Goal: Information Seeking & Learning: Learn about a topic

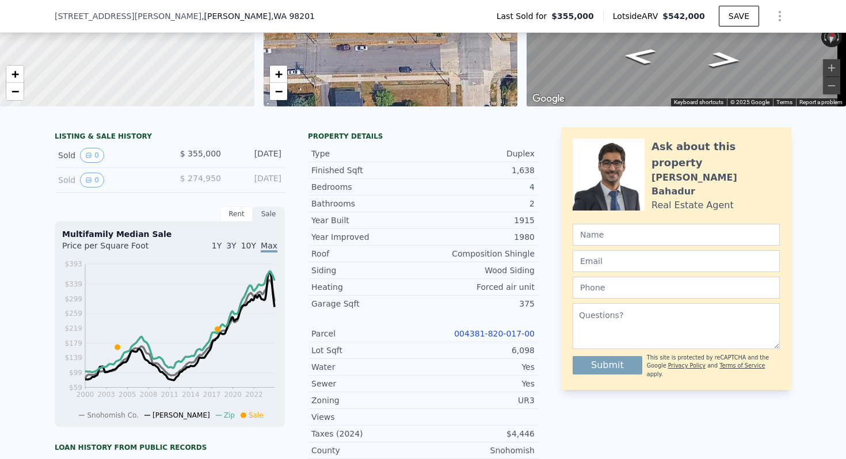
scroll to position [199, 0]
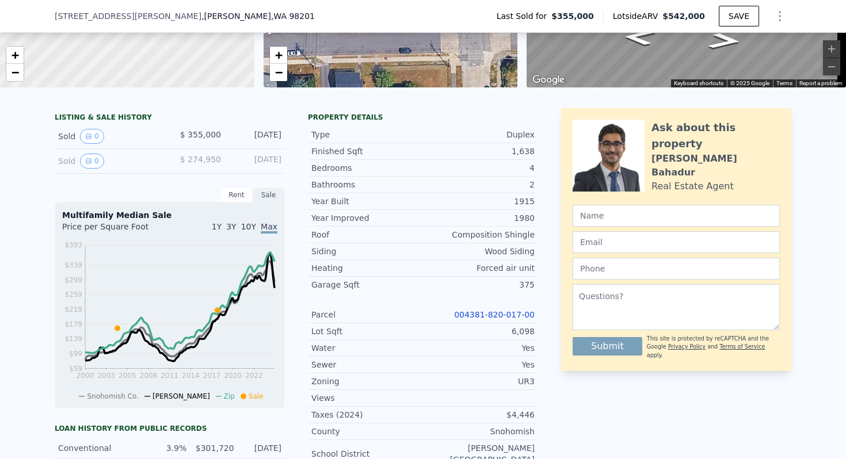
click at [220, 238] on div "1Y 3Y 10Y Max" at bounding box center [224, 230] width 108 height 18
click at [219, 231] on span "1Y" at bounding box center [217, 226] width 10 height 9
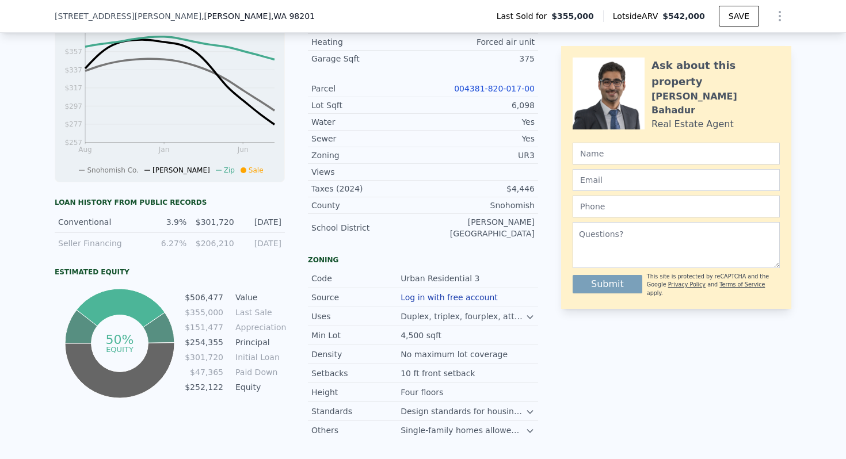
scroll to position [431, 0]
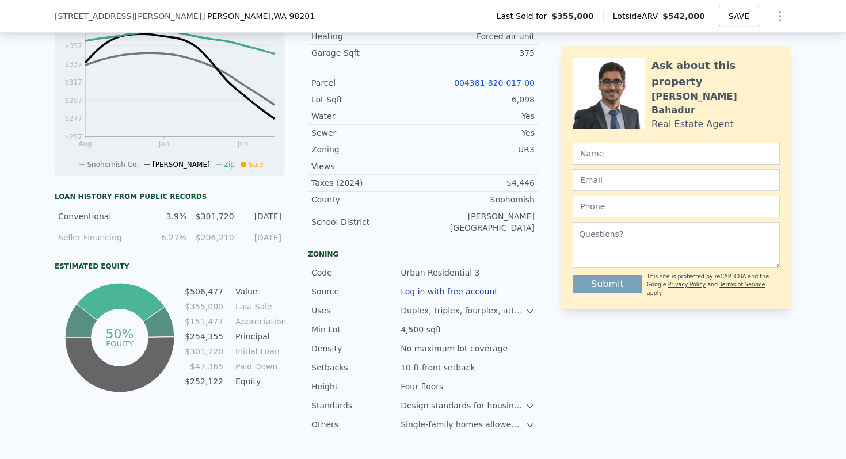
click at [527, 308] on icon at bounding box center [530, 311] width 9 height 9
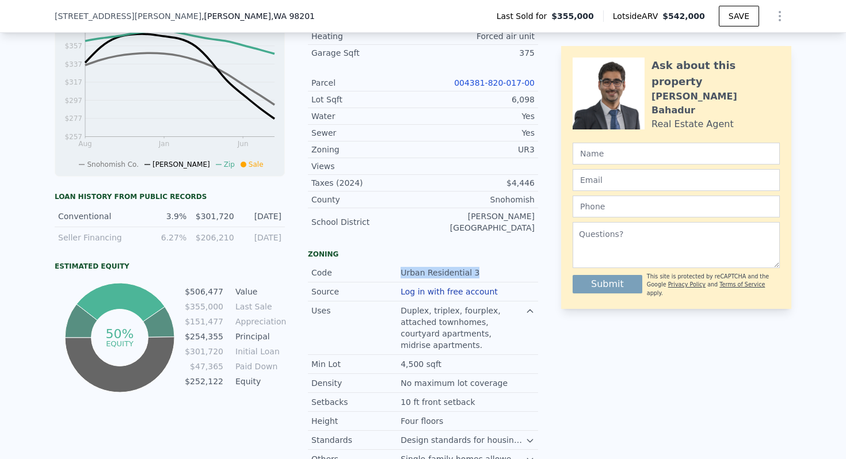
drag, startPoint x: 474, startPoint y: 269, endPoint x: 383, endPoint y: 271, distance: 90.4
click at [383, 271] on div "Code Urban Residential 3" at bounding box center [423, 273] width 230 height 19
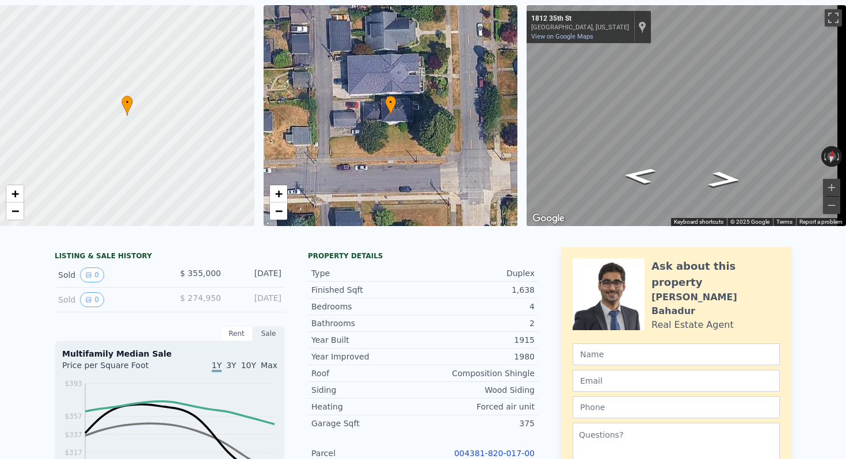
scroll to position [38, 0]
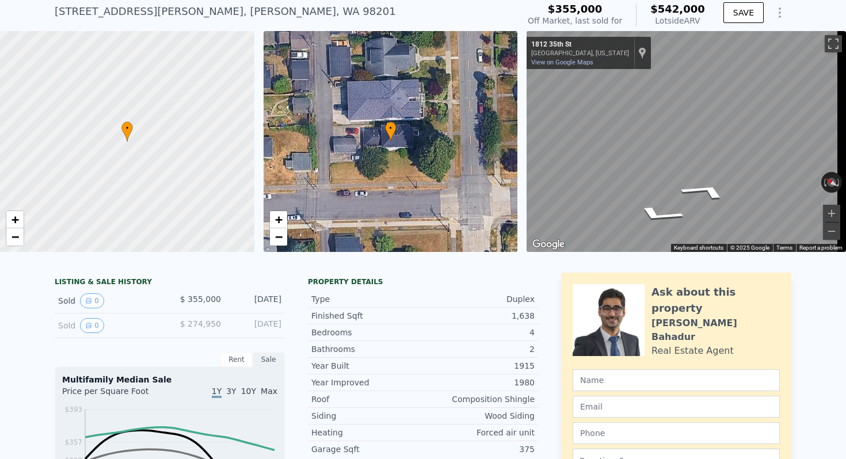
click at [514, 172] on div "• + − • + − ← Move left → Move right ↑ Move up ↓ Move down + Zoom in - Zoom out…" at bounding box center [423, 141] width 846 height 221
click at [761, 176] on div "← Move left → Move right ↑ Move up ↓ Move down + Zoom in - Zoom out [STREET_ADD…" at bounding box center [687, 141] width 320 height 221
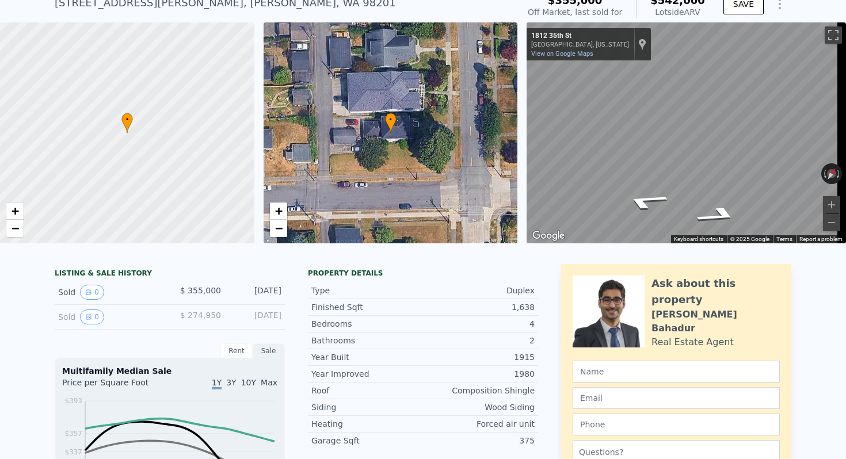
scroll to position [4, 0]
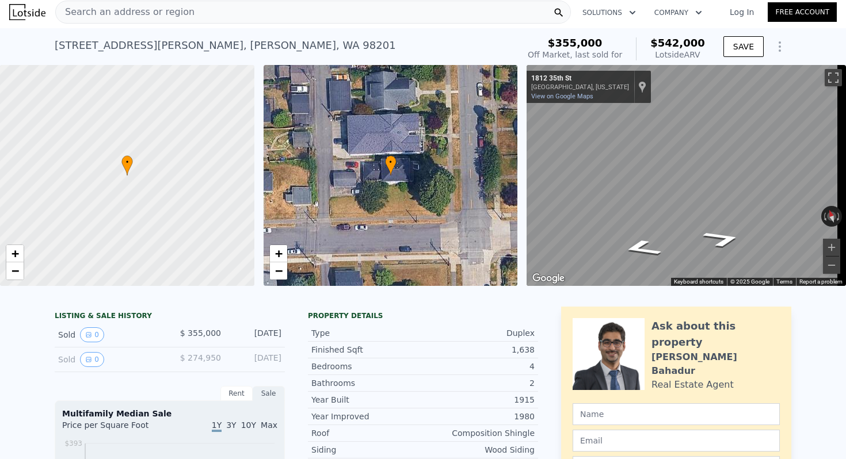
click at [469, 189] on div "• + − • + − ← Move left → Move right ↑ Move up ↓ Move down + Zoom in - Zoom out…" at bounding box center [423, 175] width 846 height 221
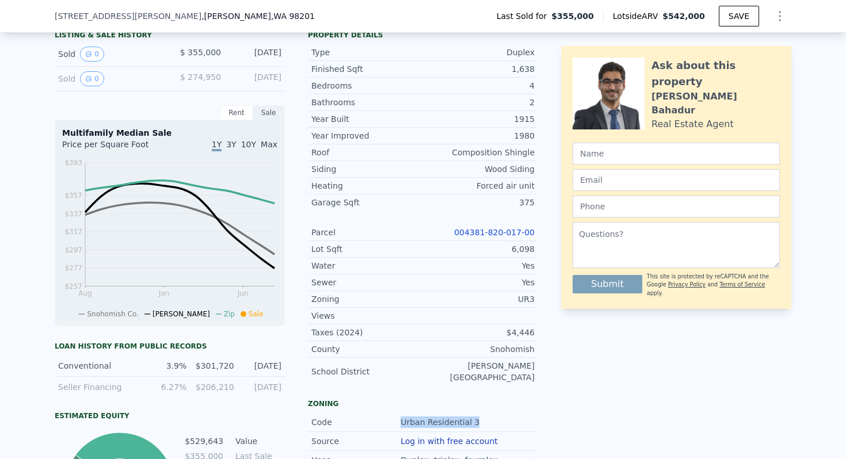
scroll to position [282, 0]
click at [465, 236] on link "004381-820-017-00" at bounding box center [494, 231] width 81 height 9
